Goal: Find specific page/section: Find specific page/section

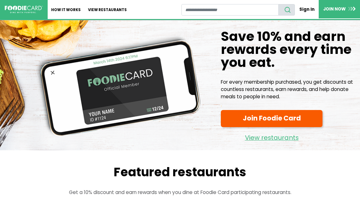
click at [30, 12] on img at bounding box center [24, 10] width 38 height 8
click at [20, 3] on link at bounding box center [24, 9] width 48 height 19
click at [310, 7] on link "Sign In" at bounding box center [307, 9] width 24 height 11
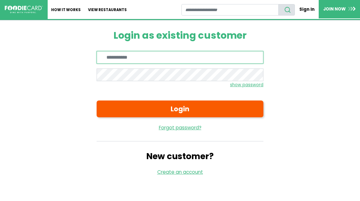
type input "**********"
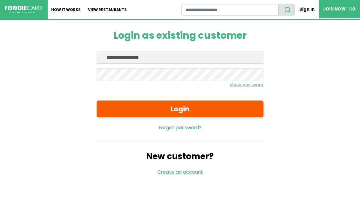
click at [180, 109] on button "Login" at bounding box center [180, 109] width 167 height 17
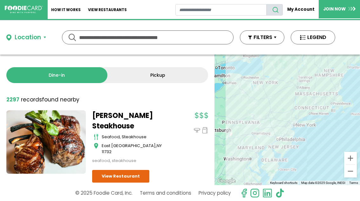
click at [269, 43] on button "FILTERS" at bounding box center [262, 37] width 44 height 14
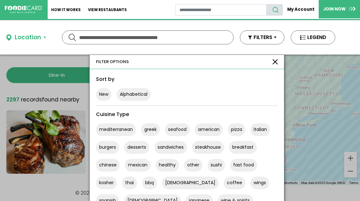
click at [215, 31] on input "text" at bounding box center [147, 37] width 137 height 13
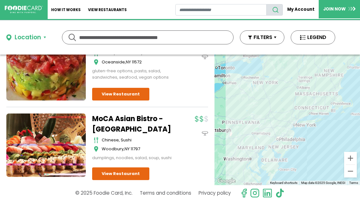
scroll to position [1541, 0]
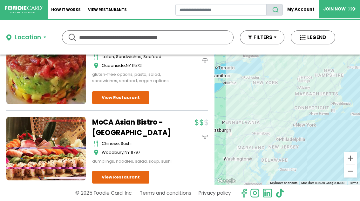
click at [24, 40] on div "Location" at bounding box center [28, 37] width 26 height 9
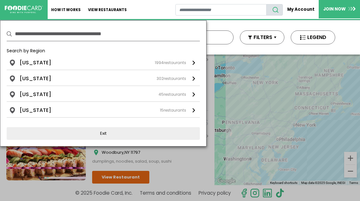
click at [78, 67] on link "[US_STATE] 1994 restaurants" at bounding box center [103, 64] width 193 height 11
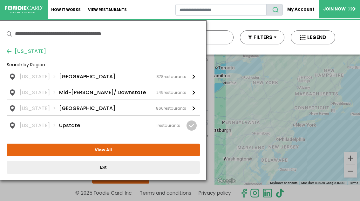
click at [84, 76] on div "[US_STATE] [GEOGRAPHIC_DATA] 878 restaurants" at bounding box center [103, 77] width 166 height 8
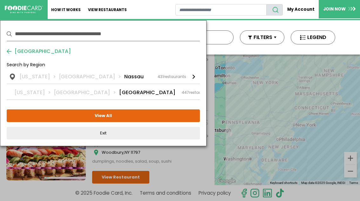
click at [158, 116] on button "View All" at bounding box center [103, 116] width 193 height 13
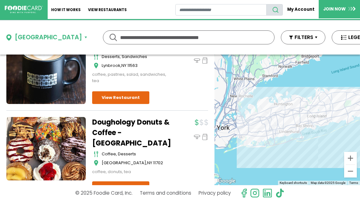
scroll to position [3076, 0]
